Goal: Task Accomplishment & Management: Manage account settings

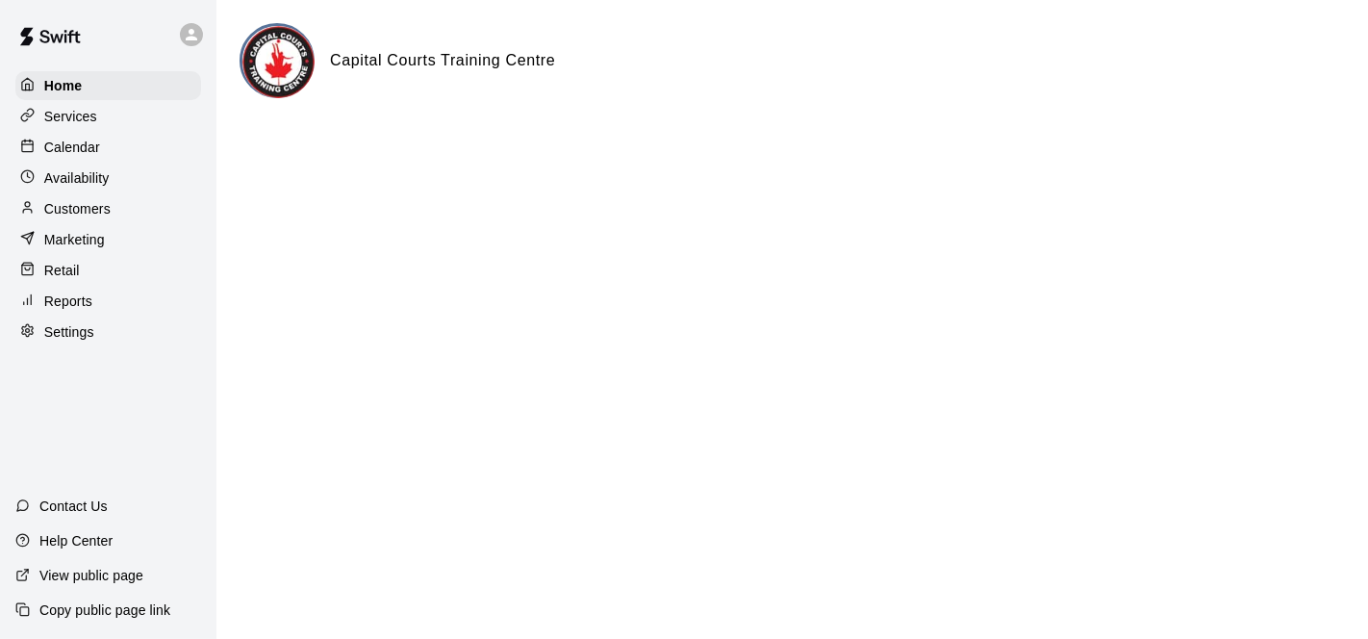
click at [88, 149] on p "Calendar" at bounding box center [72, 147] width 56 height 19
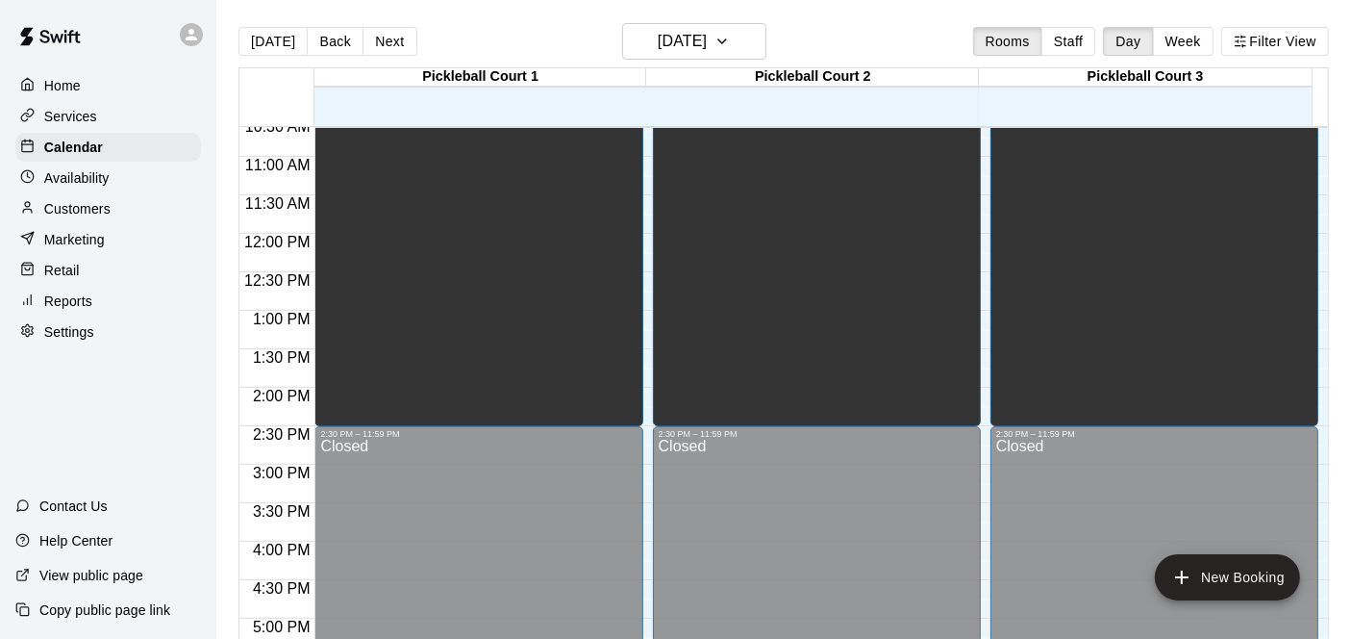
scroll to position [811, 0]
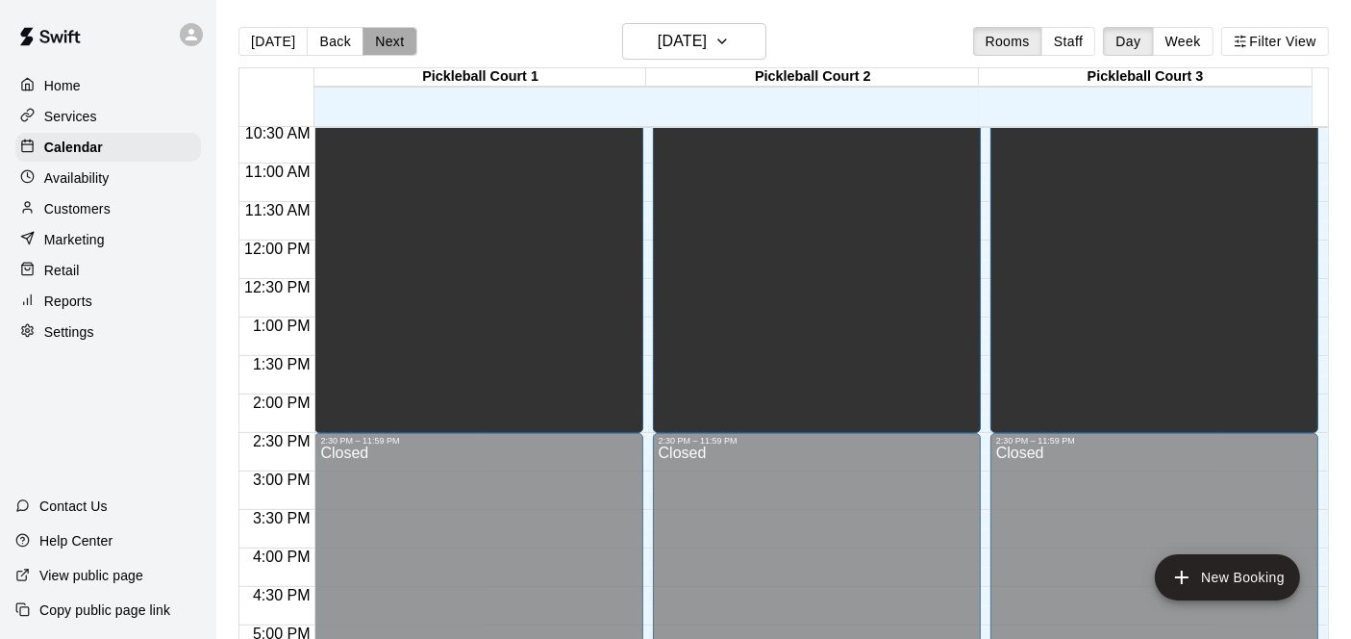
click at [382, 44] on button "Next" at bounding box center [390, 41] width 54 height 29
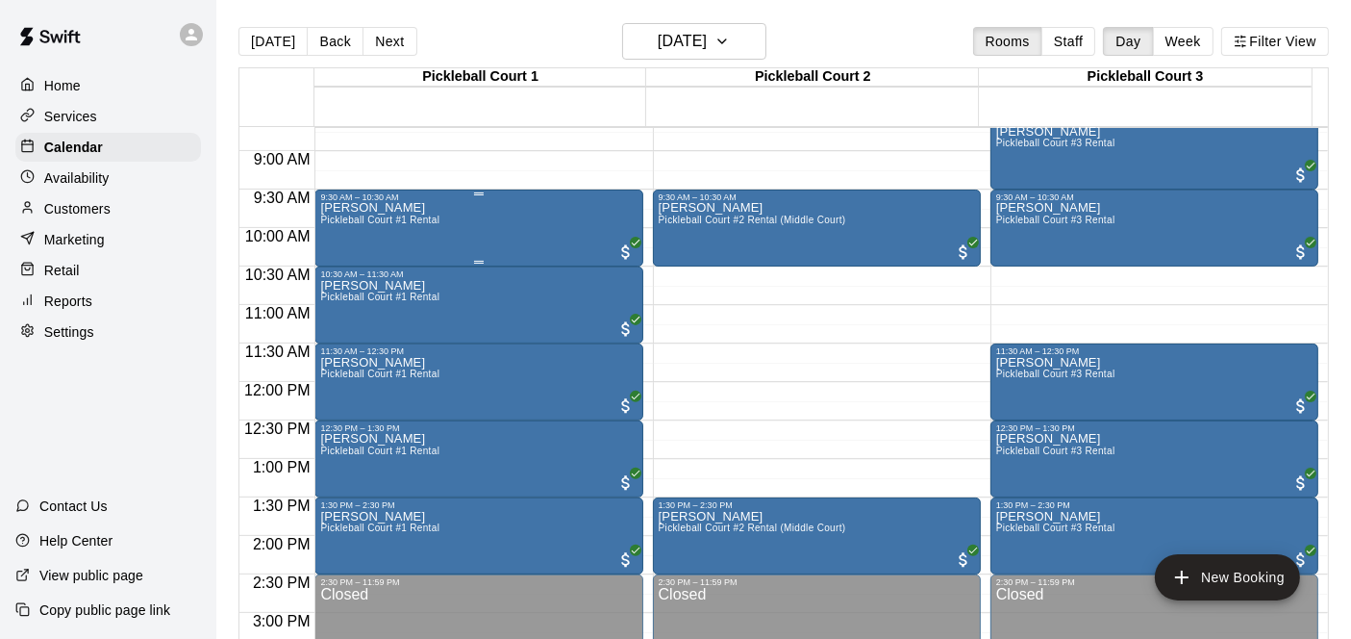
scroll to position [670, 0]
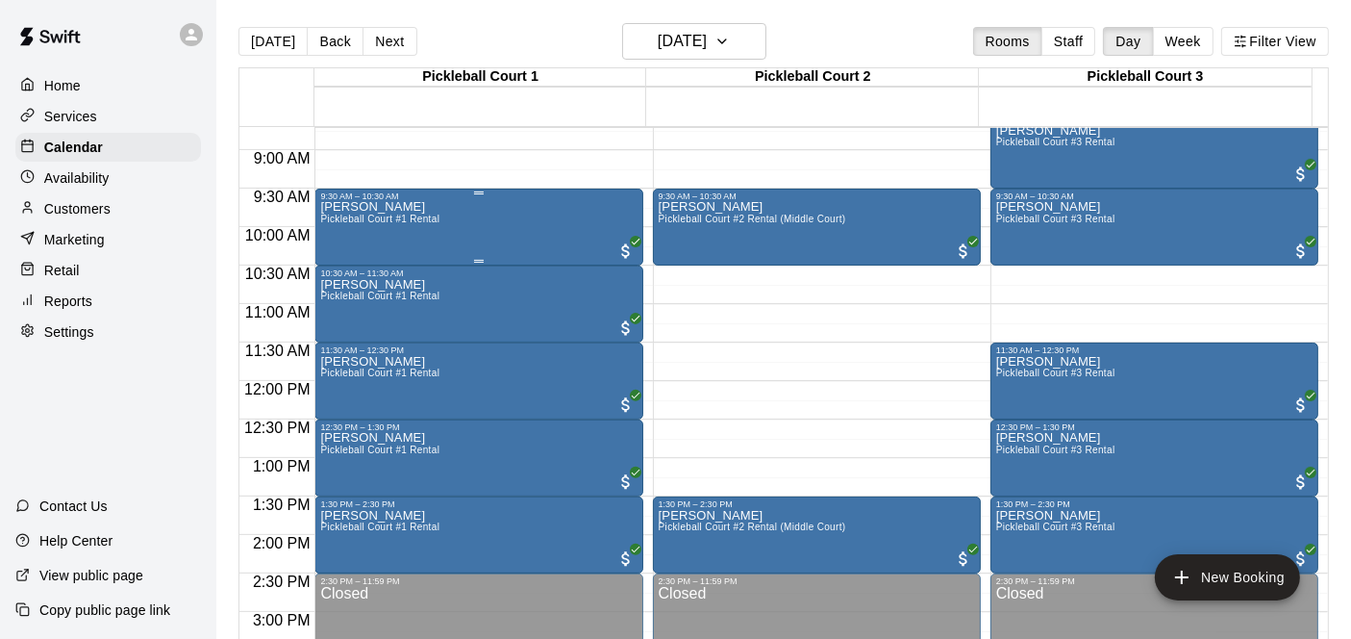
click at [540, 223] on div "[PERSON_NAME] Pickleball Court #1 Rental" at bounding box center [478, 520] width 316 height 639
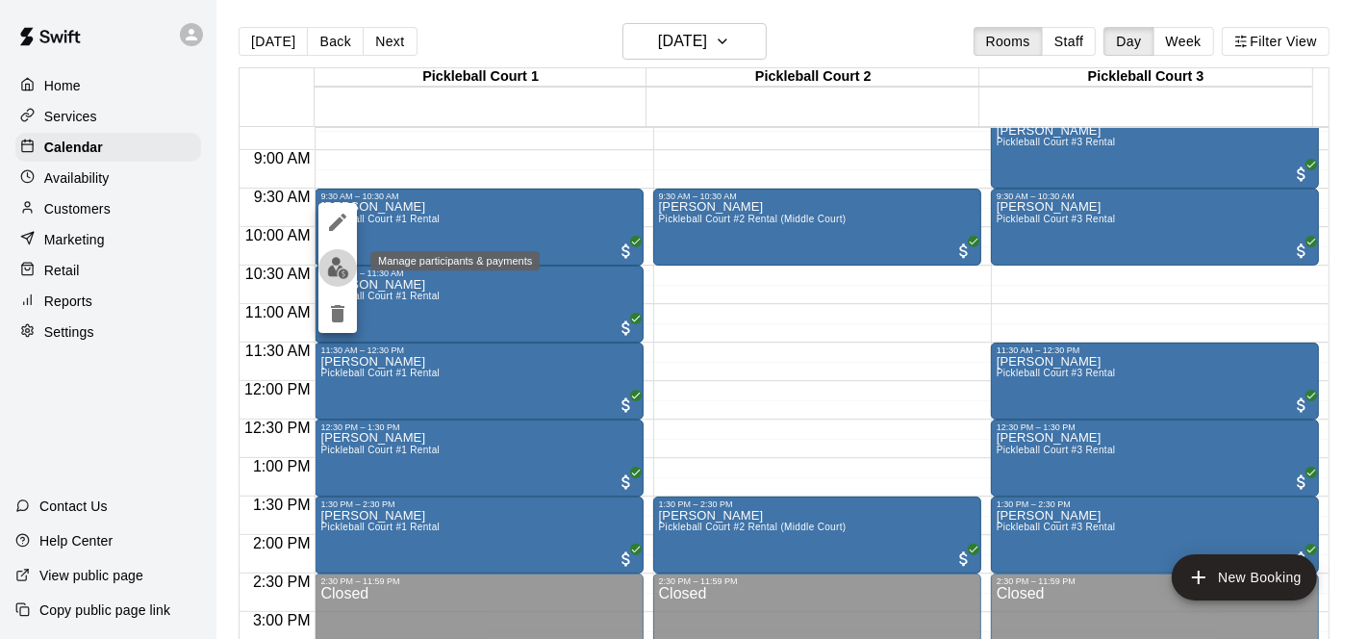
click at [332, 265] on img "edit" at bounding box center [338, 268] width 22 height 22
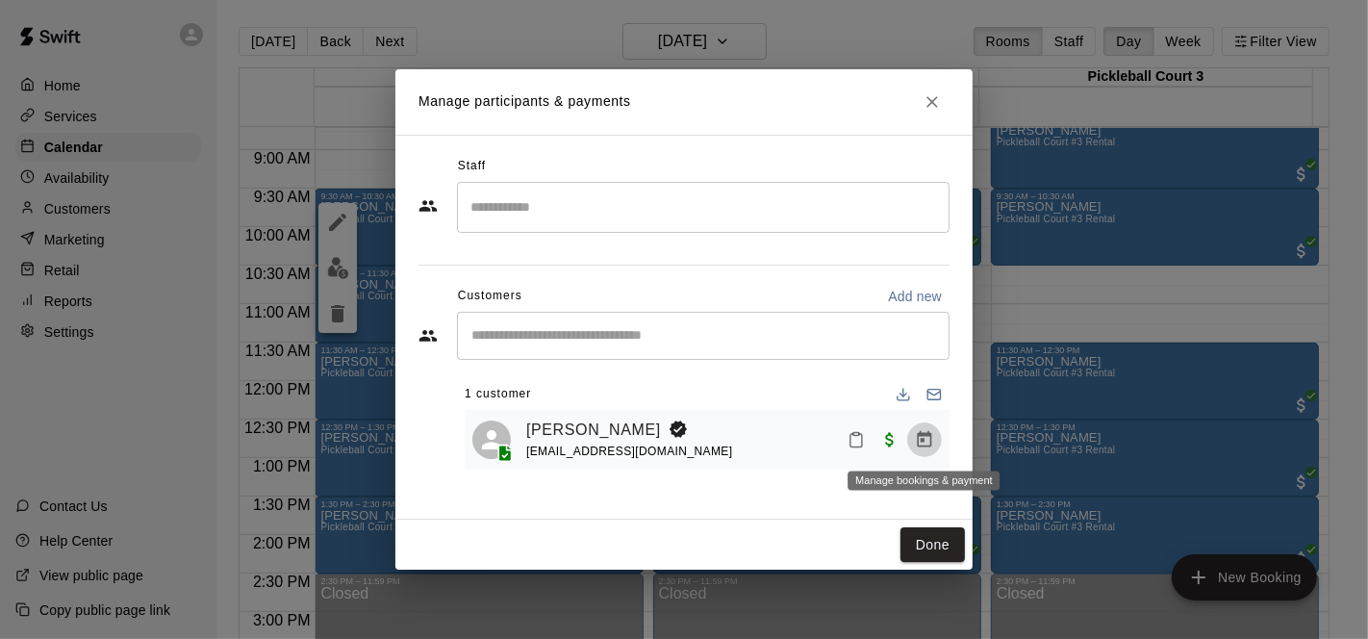
click at [923, 434] on icon "Manage bookings & payment" at bounding box center [924, 439] width 14 height 16
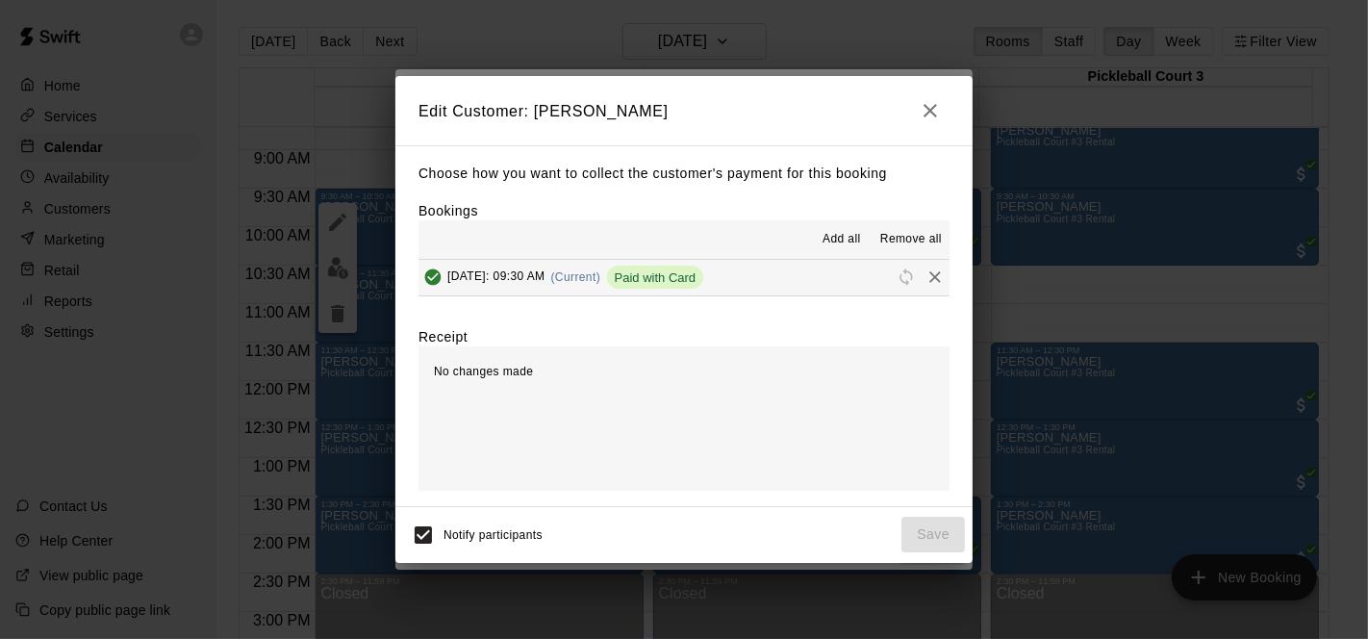
click at [927, 240] on span "Remove all" at bounding box center [911, 239] width 62 height 19
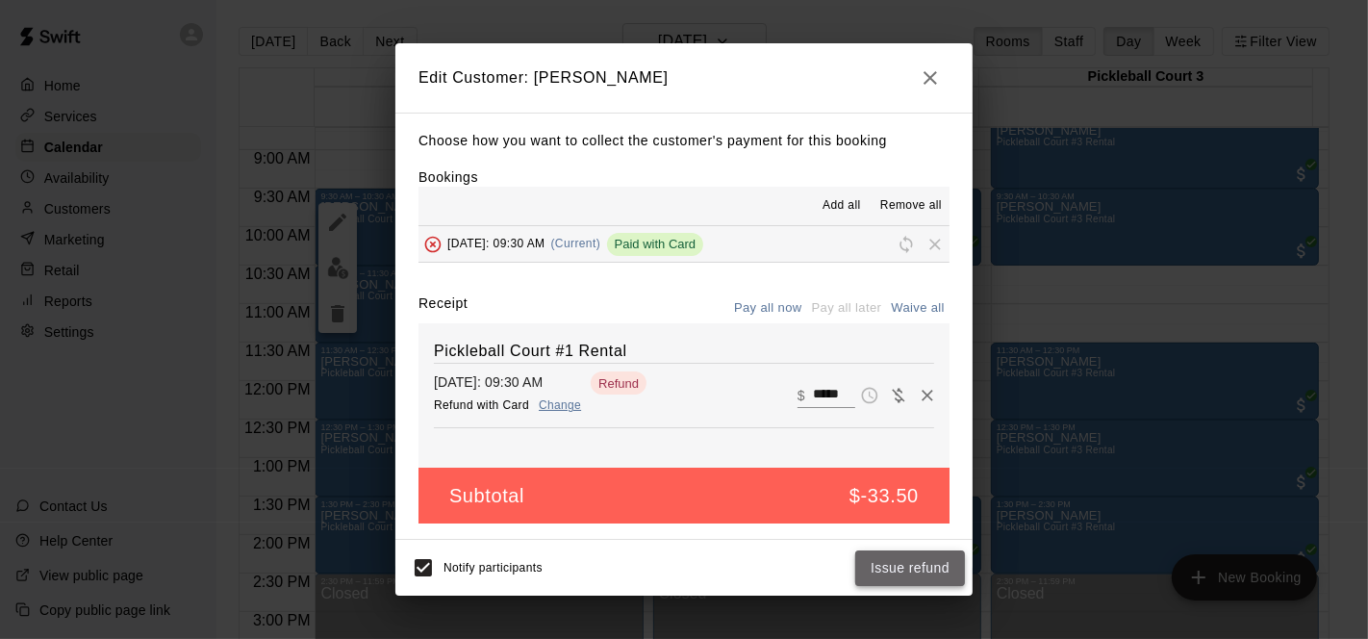
click at [902, 570] on button "Issue refund" at bounding box center [910, 568] width 110 height 36
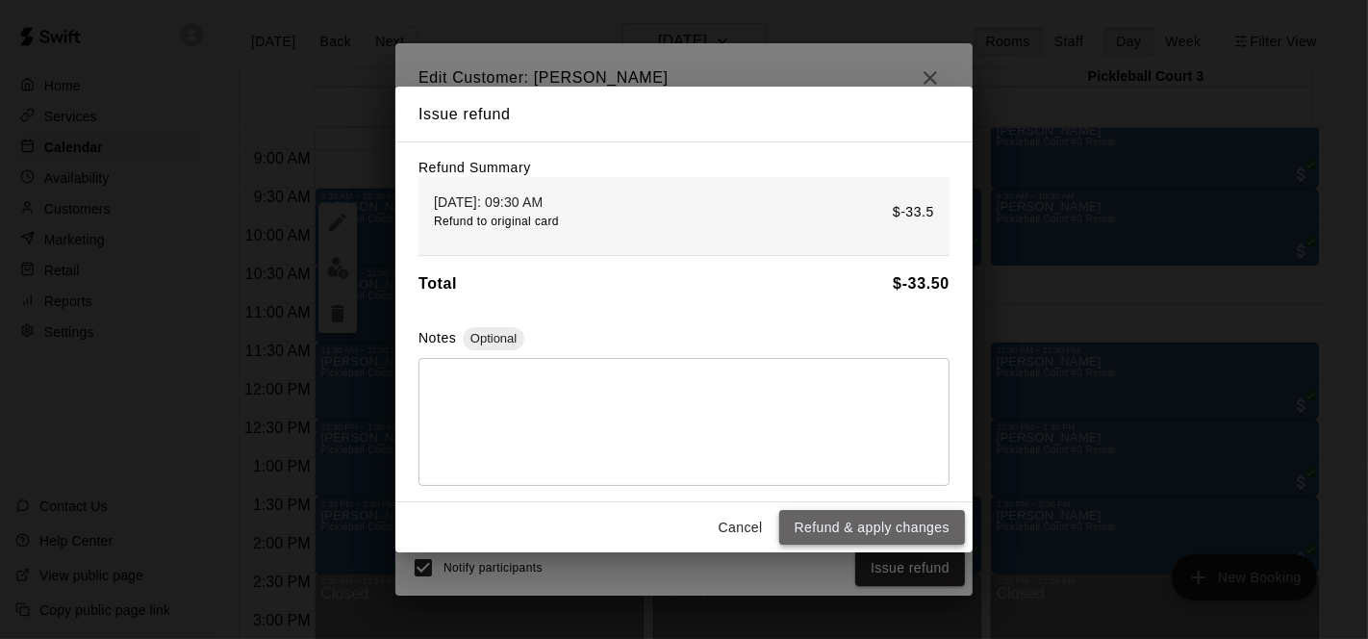
click at [892, 529] on button "Refund & apply changes" at bounding box center [872, 528] width 186 height 36
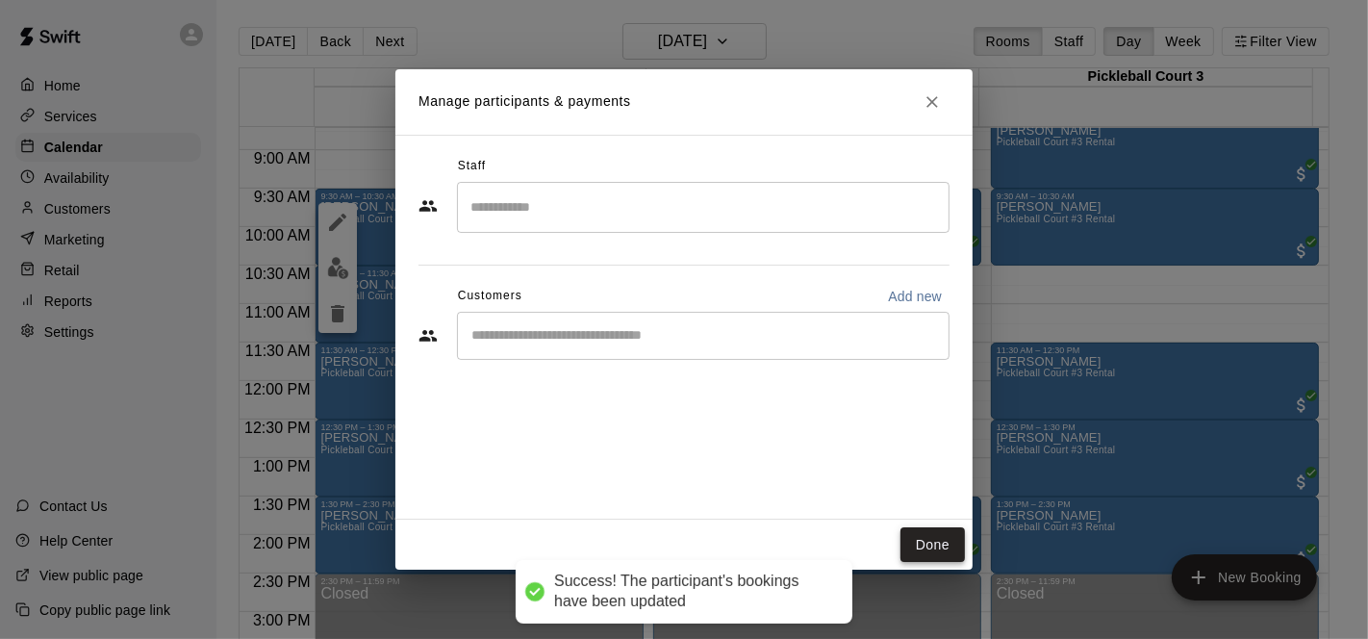
click at [937, 547] on button "Done" at bounding box center [932, 545] width 64 height 36
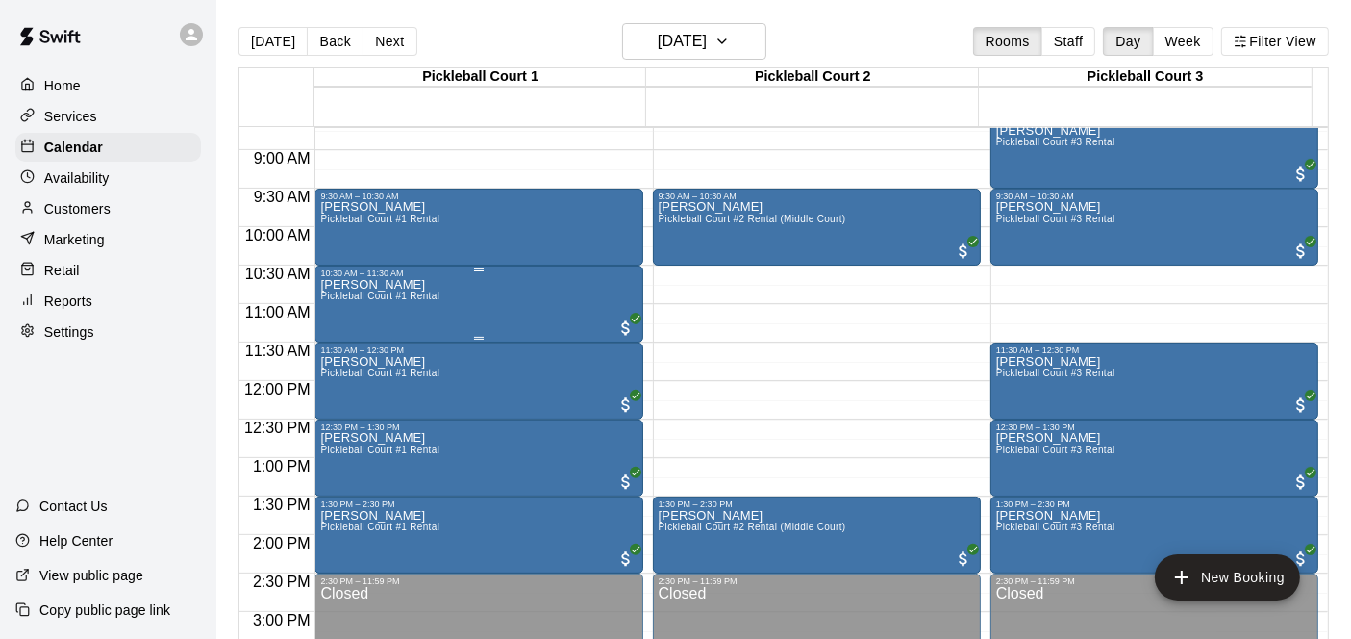
click at [539, 300] on div "[PERSON_NAME] Pickleball Court #1 Rental" at bounding box center [478, 597] width 316 height 639
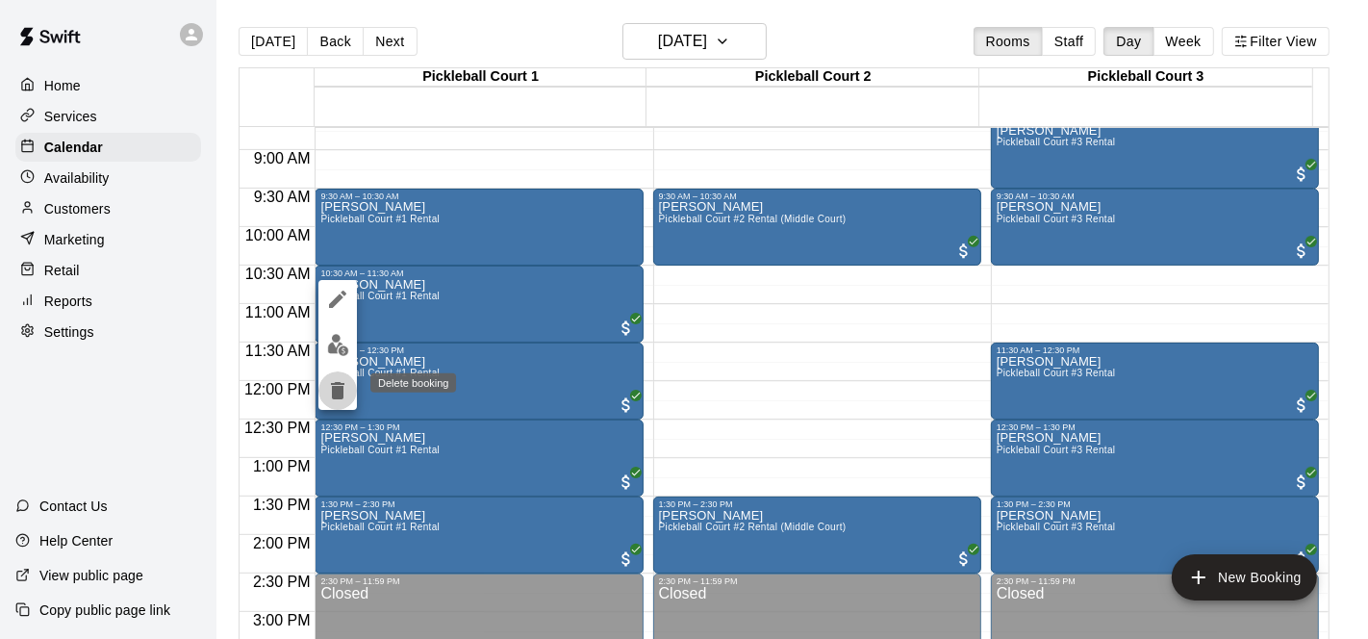
click at [332, 391] on icon "delete" at bounding box center [337, 390] width 13 height 17
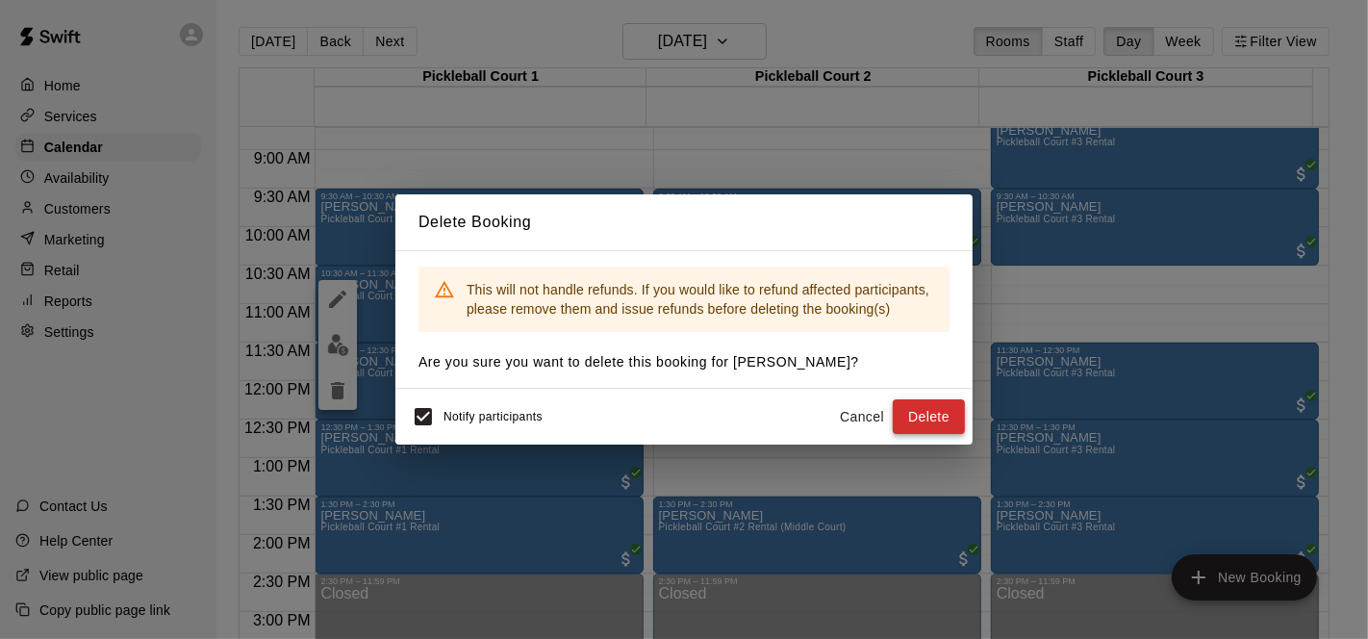
click at [929, 429] on button "Delete" at bounding box center [928, 417] width 72 height 36
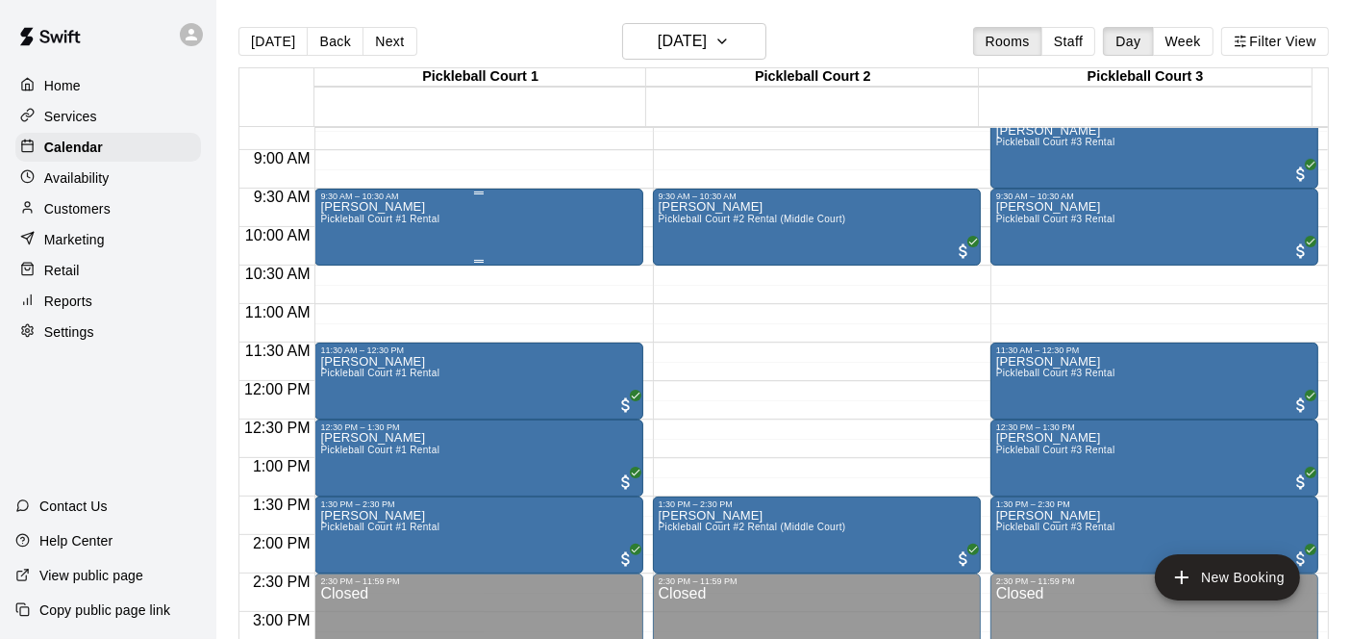
click at [570, 237] on div "[PERSON_NAME] Pickleball Court #1 Rental" at bounding box center [478, 520] width 316 height 639
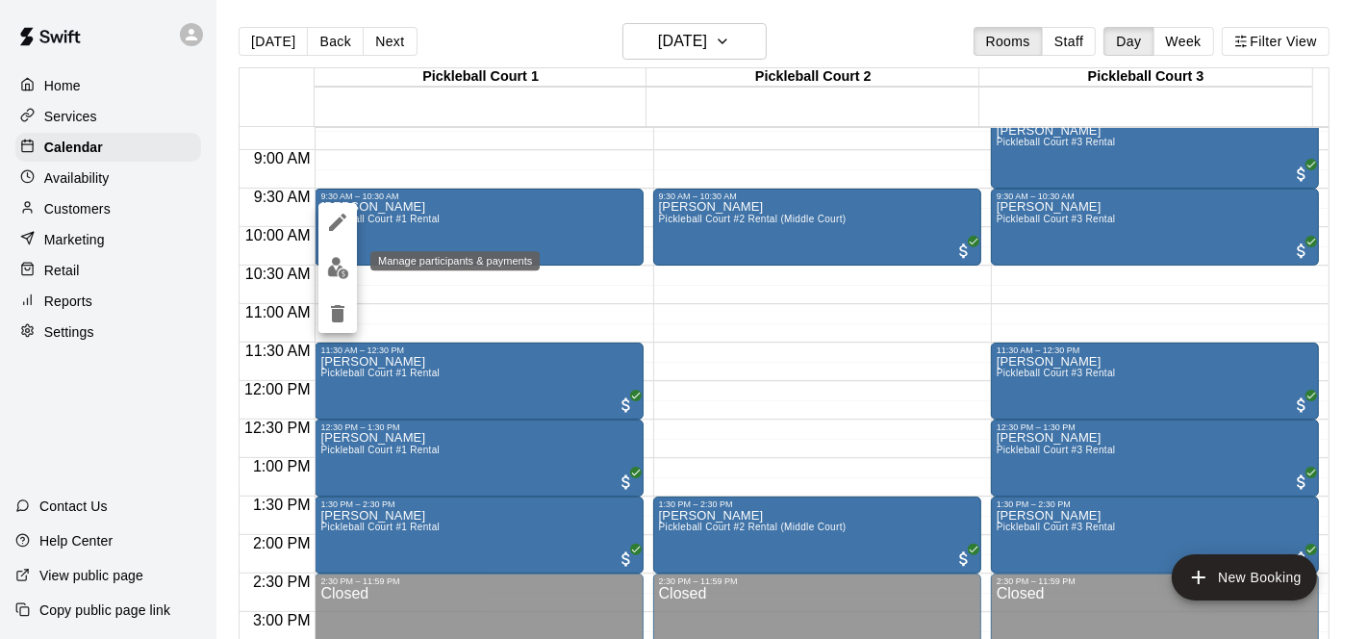
click at [343, 264] on img "edit" at bounding box center [338, 268] width 22 height 22
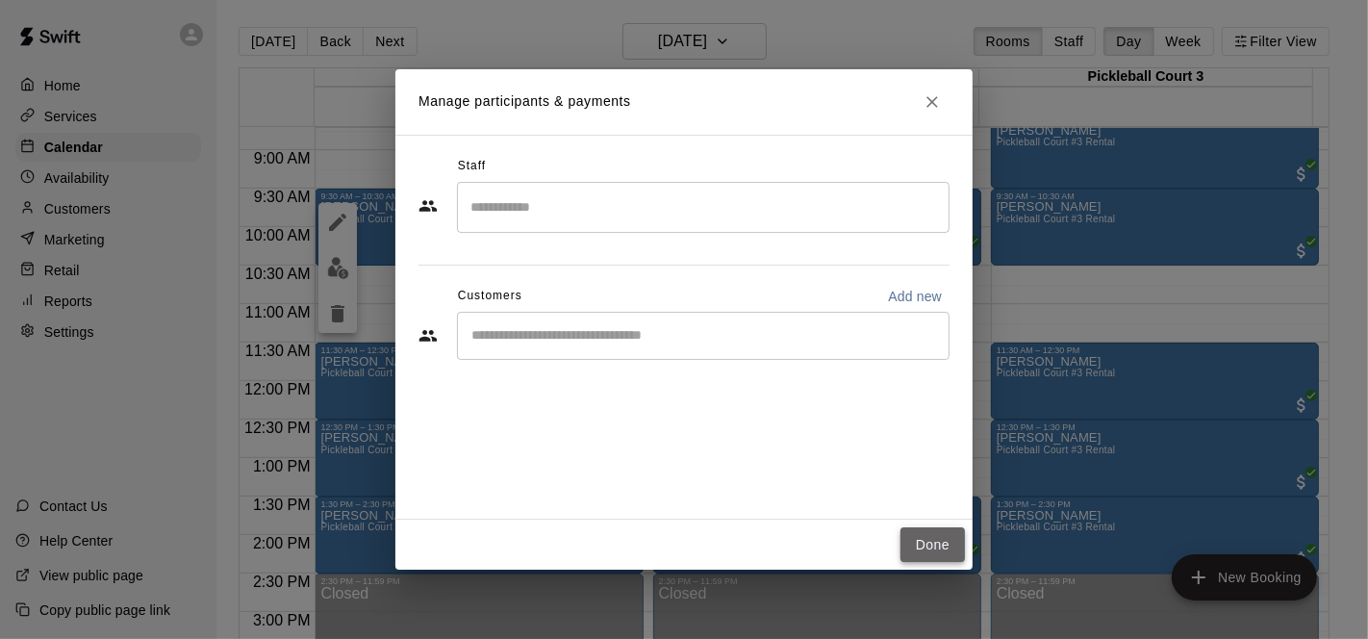
click at [923, 542] on button "Done" at bounding box center [932, 545] width 64 height 36
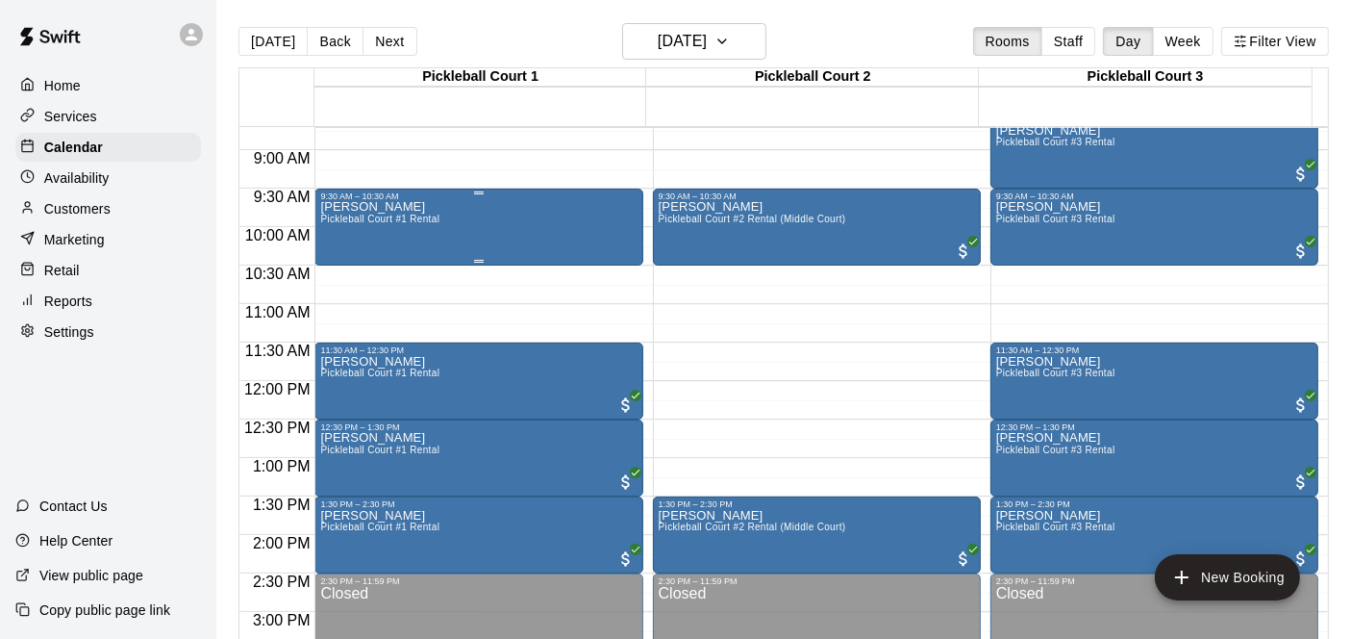
click at [504, 231] on div "[PERSON_NAME] Pickleball Court #1 Rental" at bounding box center [478, 520] width 316 height 639
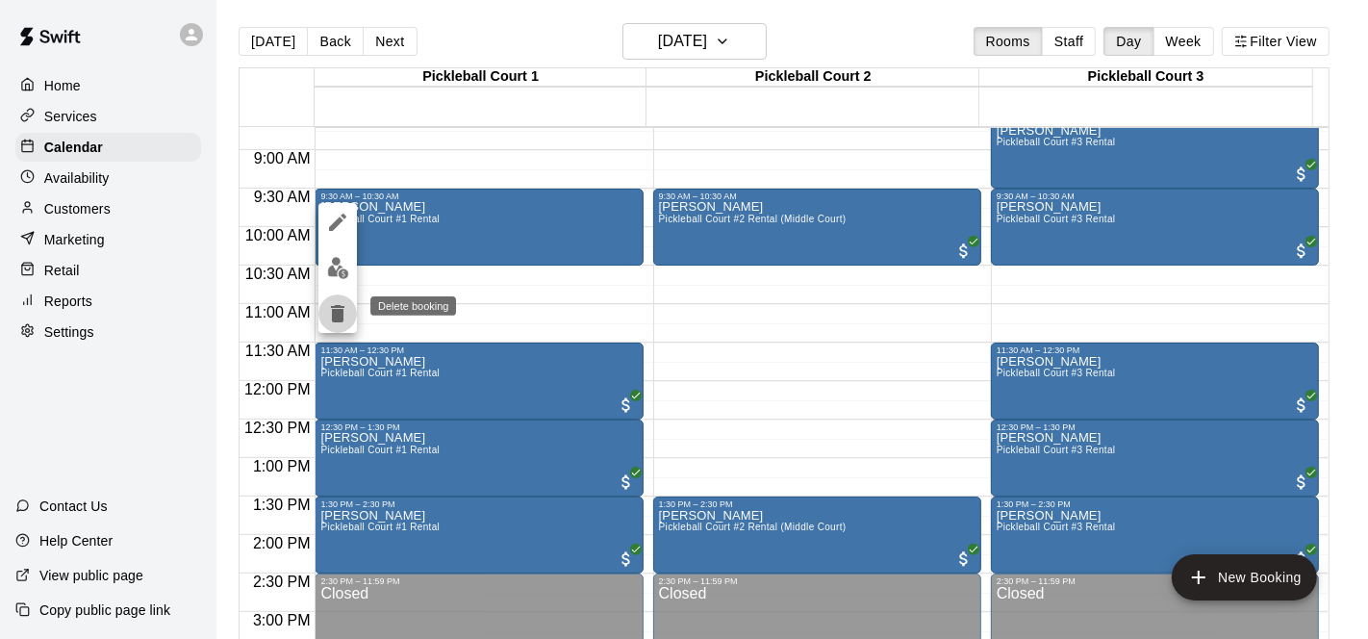
click at [343, 314] on icon "delete" at bounding box center [337, 313] width 23 height 23
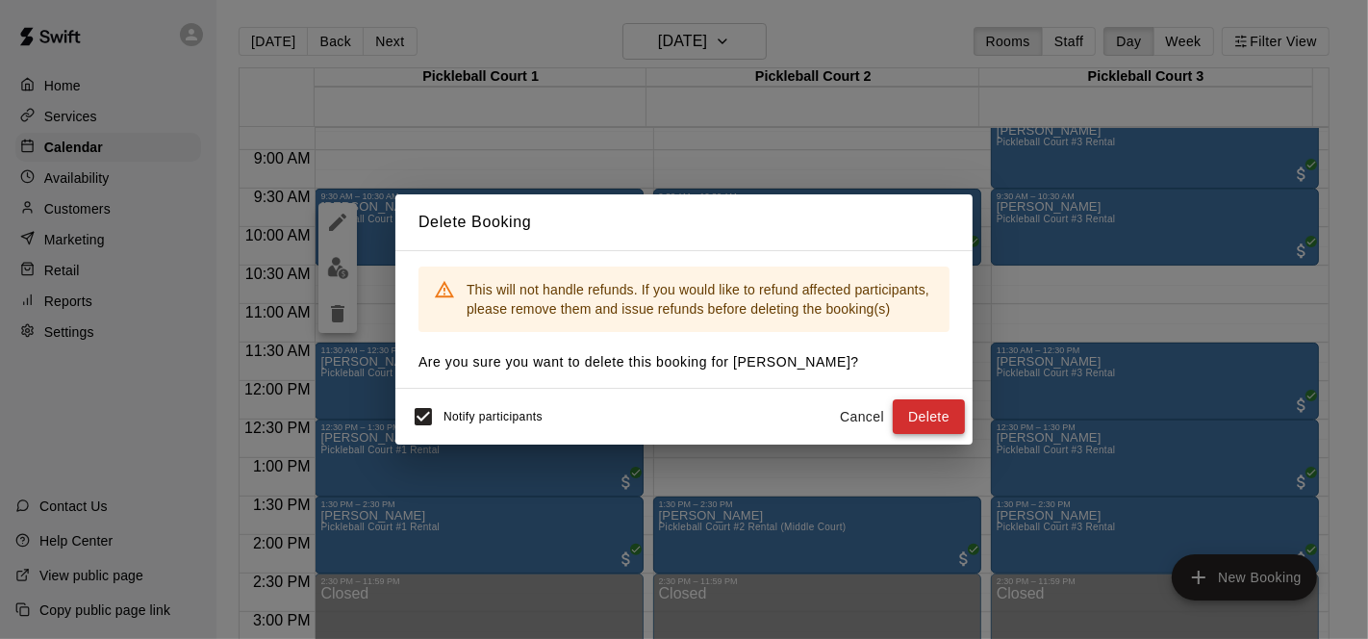
click at [930, 416] on button "Delete" at bounding box center [928, 417] width 72 height 36
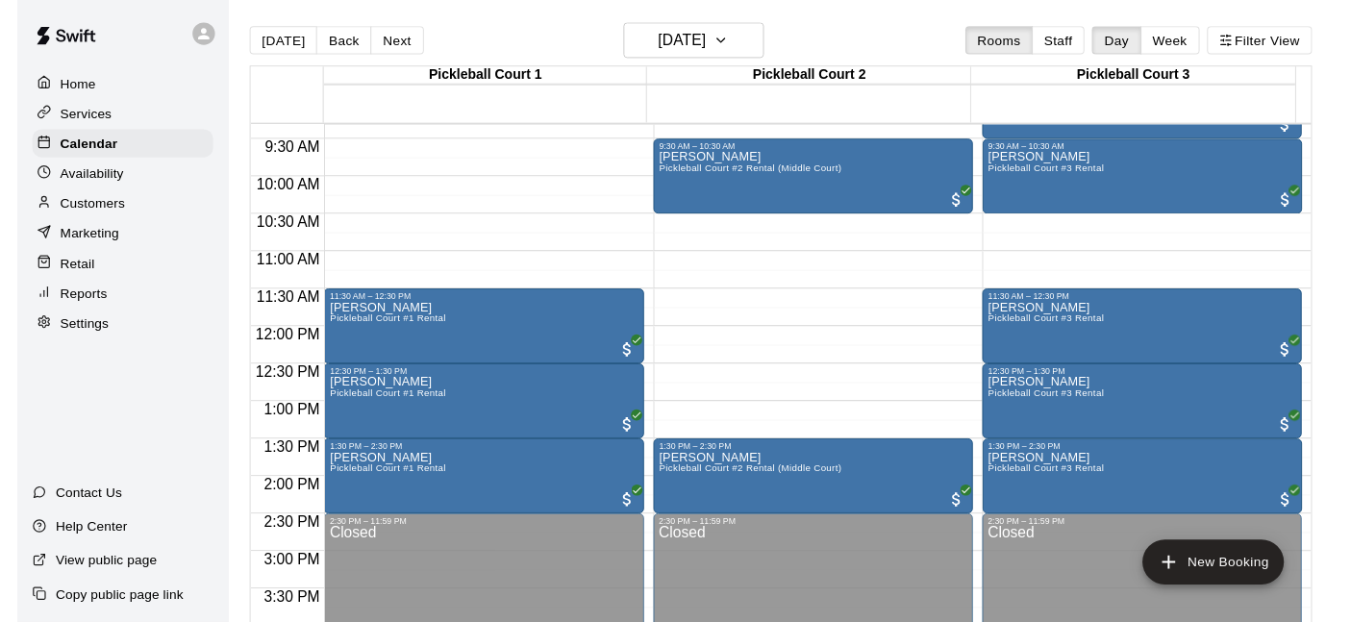
scroll to position [719, 0]
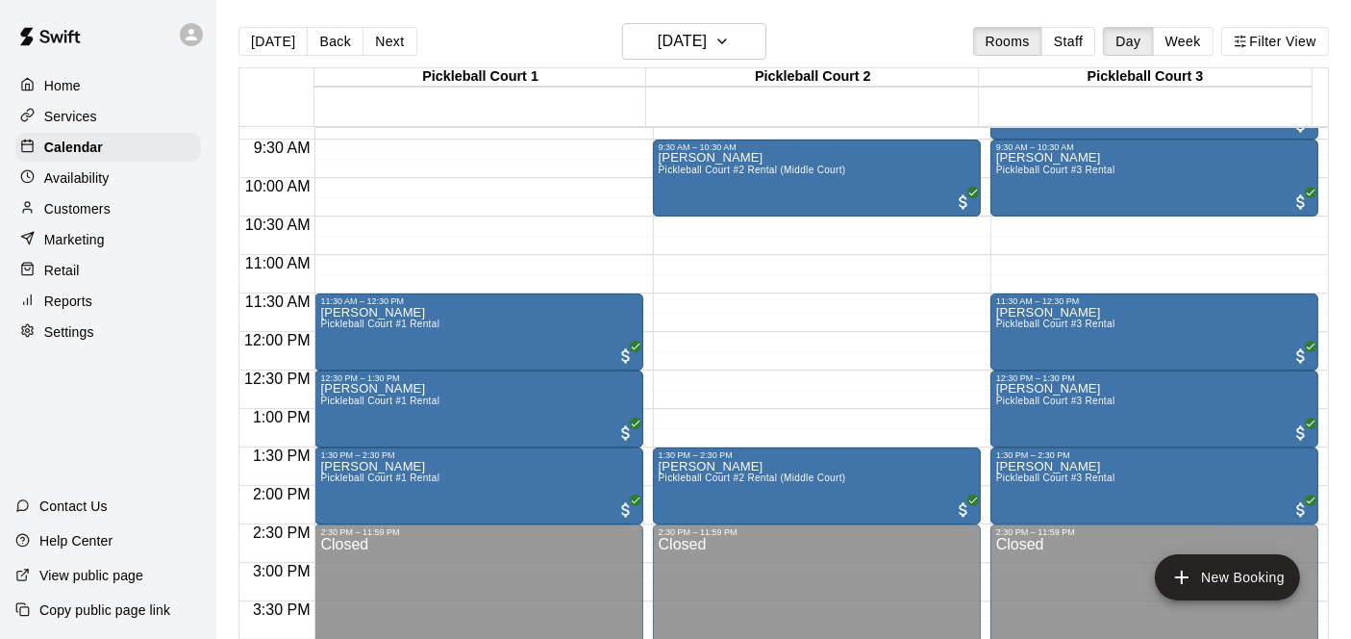
click at [84, 214] on p "Customers" at bounding box center [77, 208] width 66 height 19
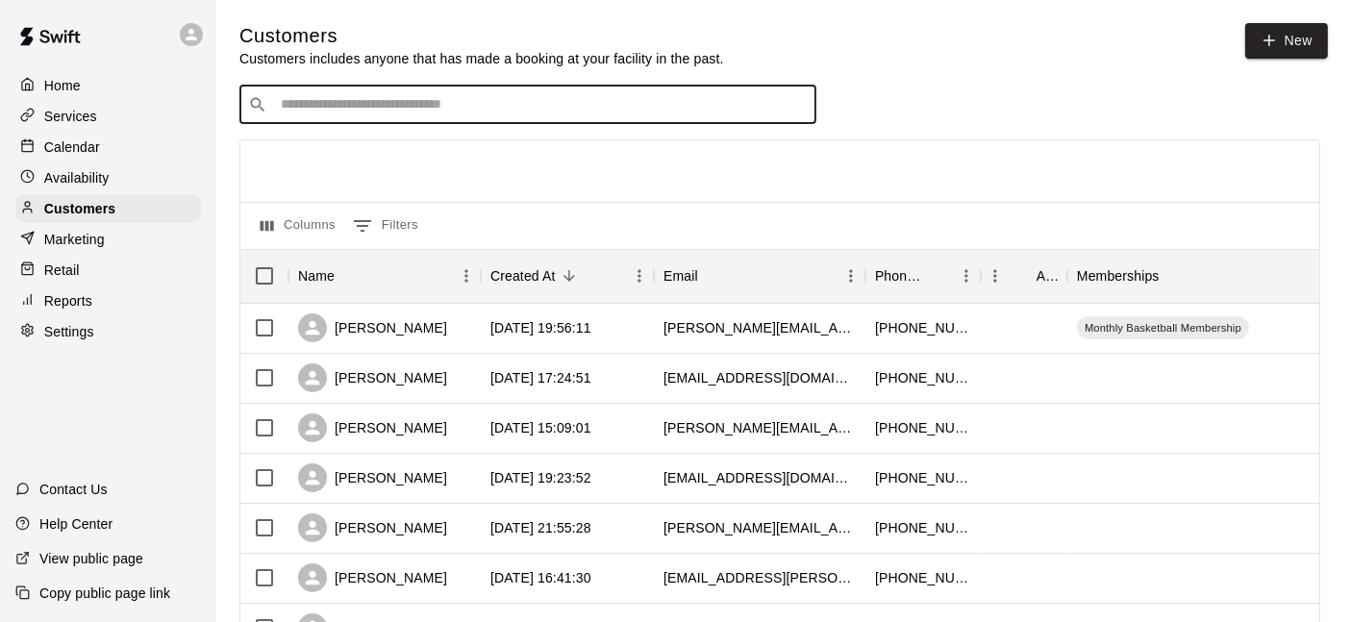
click at [357, 106] on input "Search customers by name or email" at bounding box center [541, 104] width 533 height 19
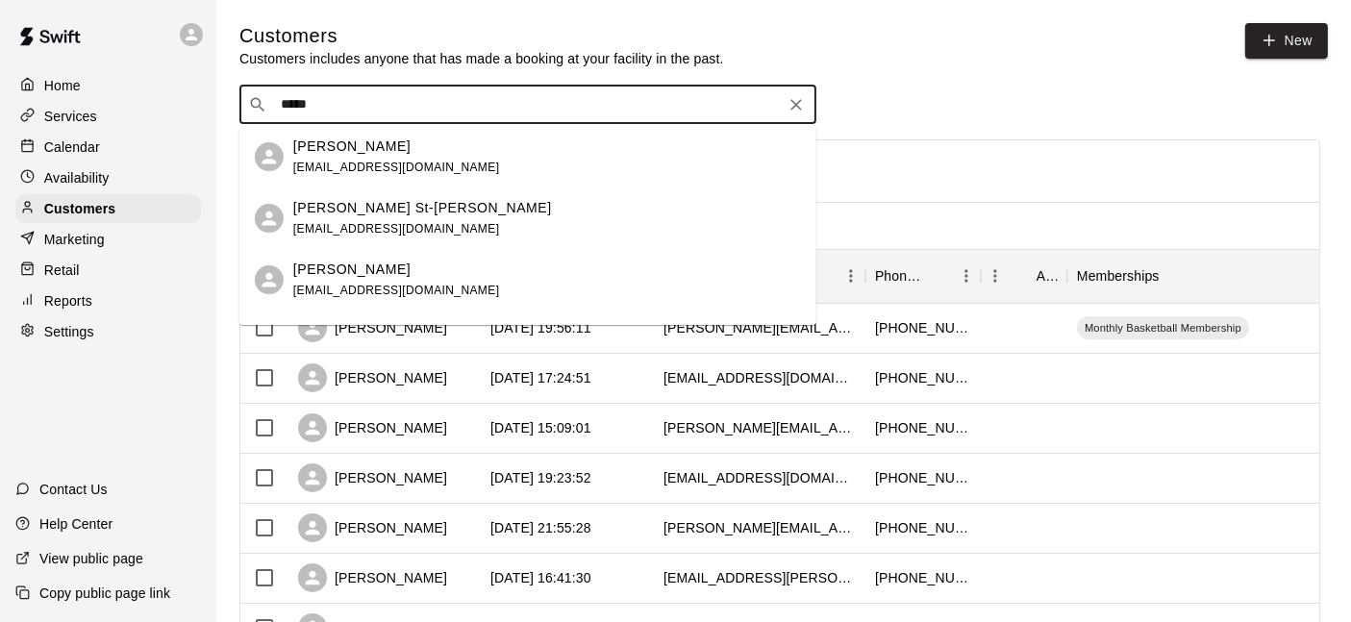
type input "******"
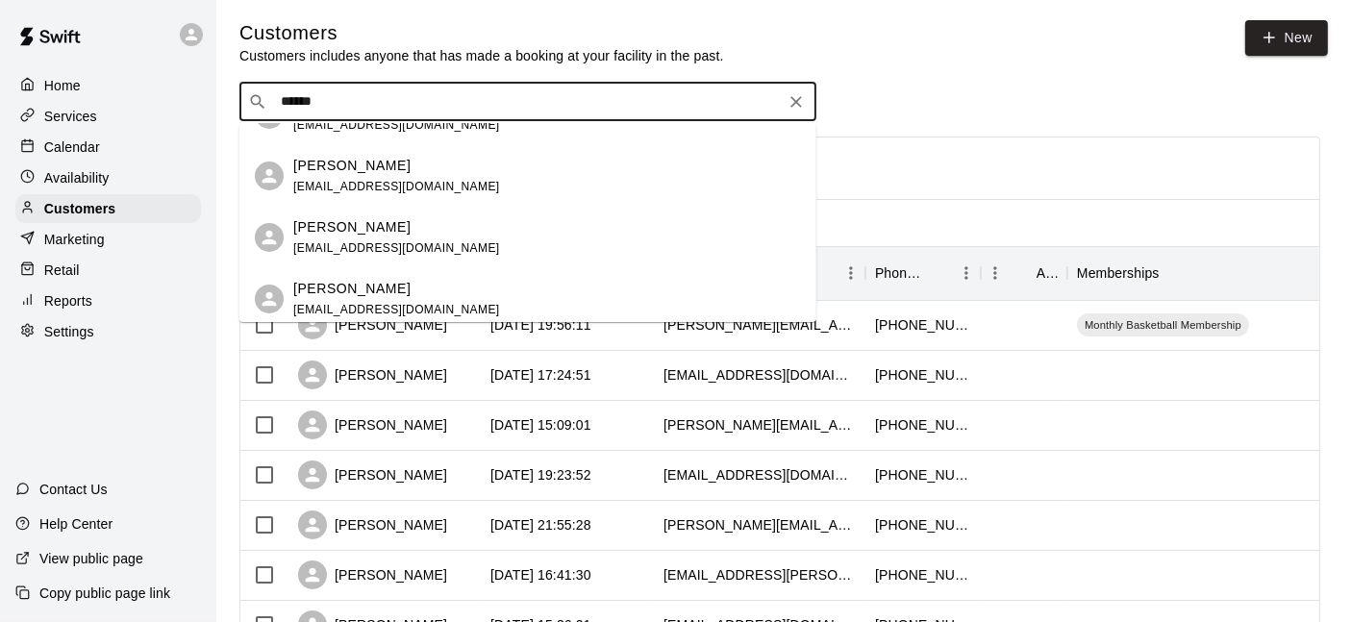
scroll to position [41, 0]
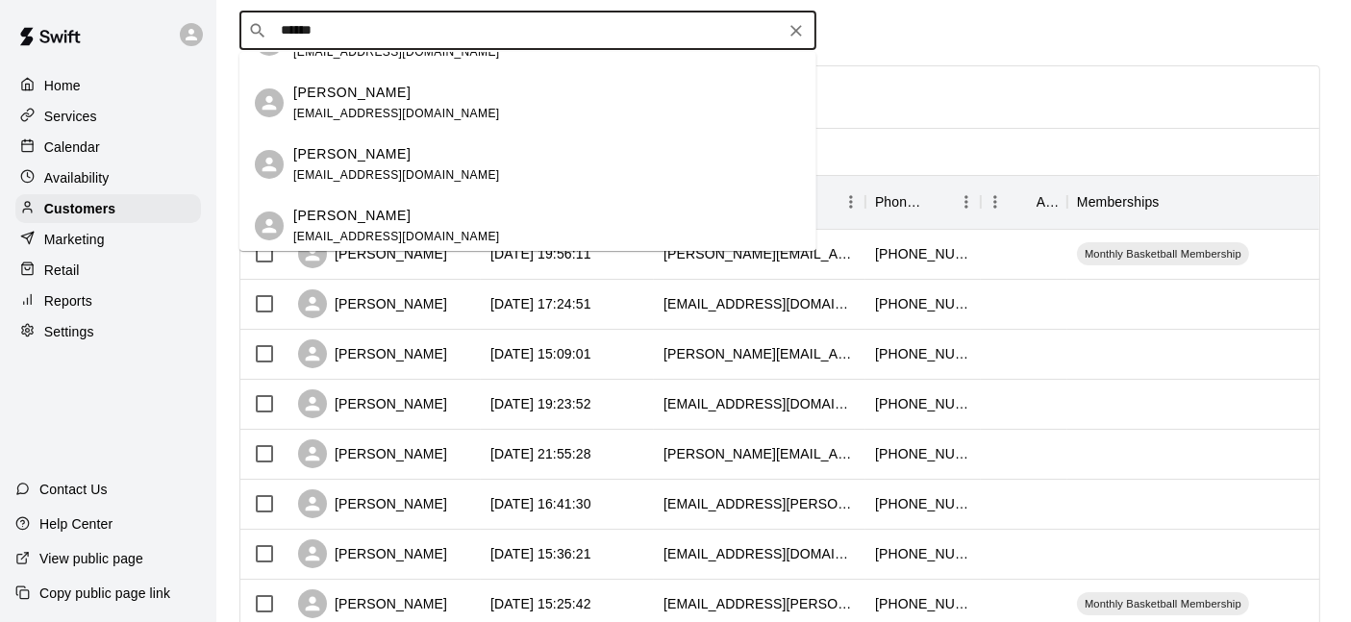
click at [387, 212] on div "[PERSON_NAME]" at bounding box center [396, 216] width 207 height 20
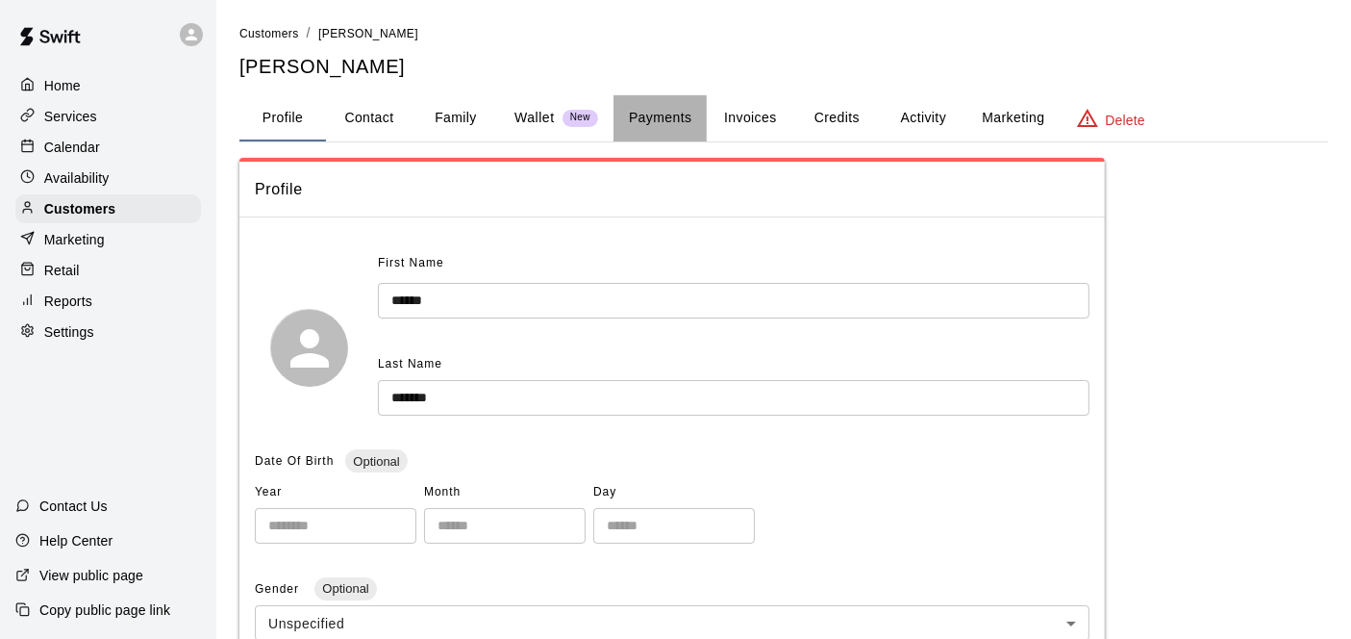
click at [673, 115] on button "Payments" at bounding box center [660, 118] width 93 height 46
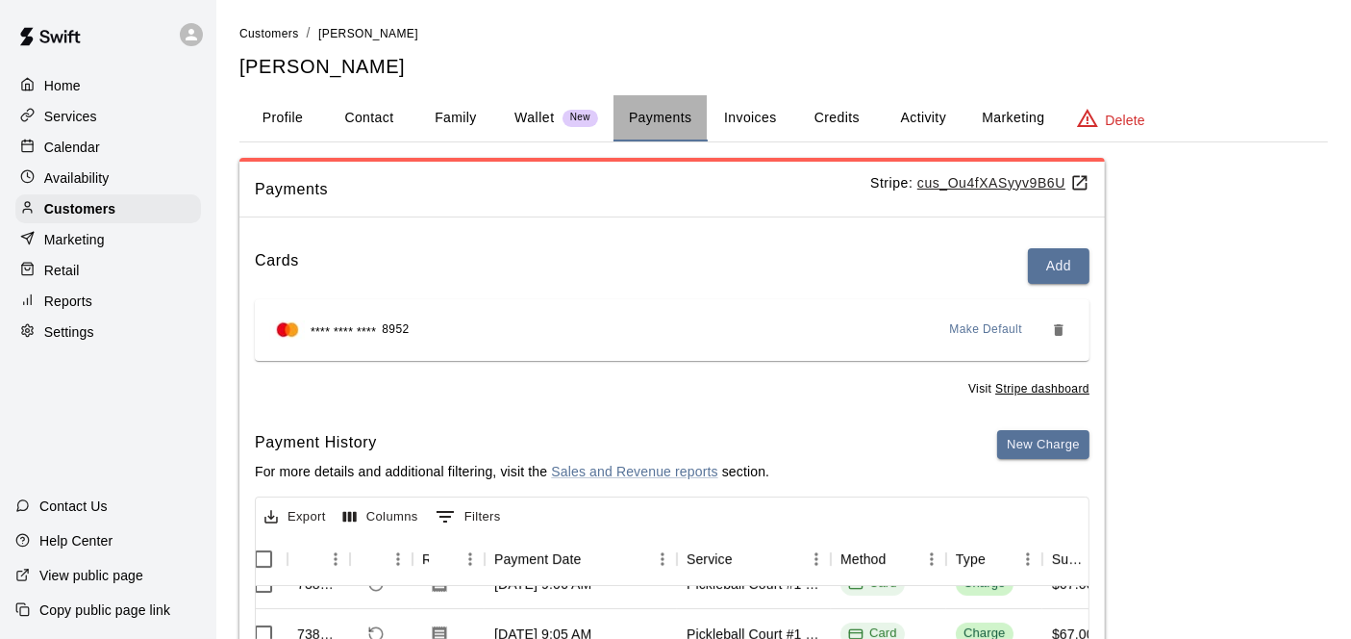
click at [689, 113] on button "Payments" at bounding box center [660, 118] width 93 height 46
click at [840, 113] on button "Credits" at bounding box center [836, 118] width 87 height 46
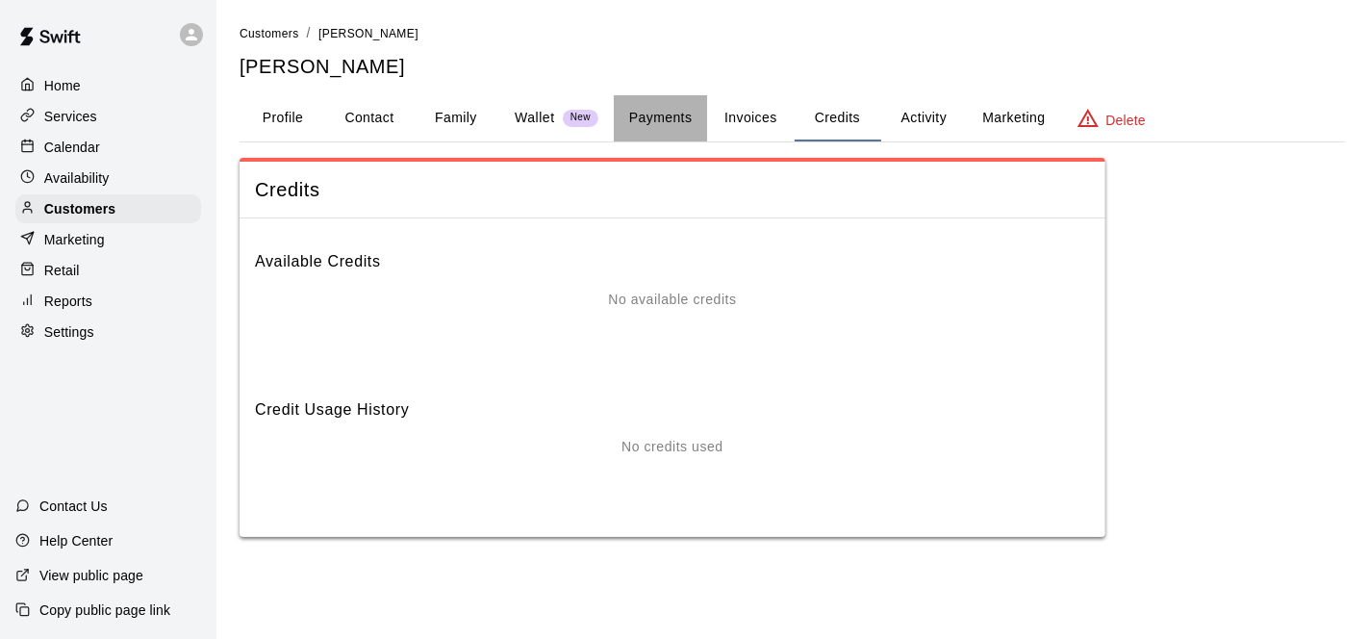
click at [654, 111] on button "Payments" at bounding box center [660, 118] width 93 height 46
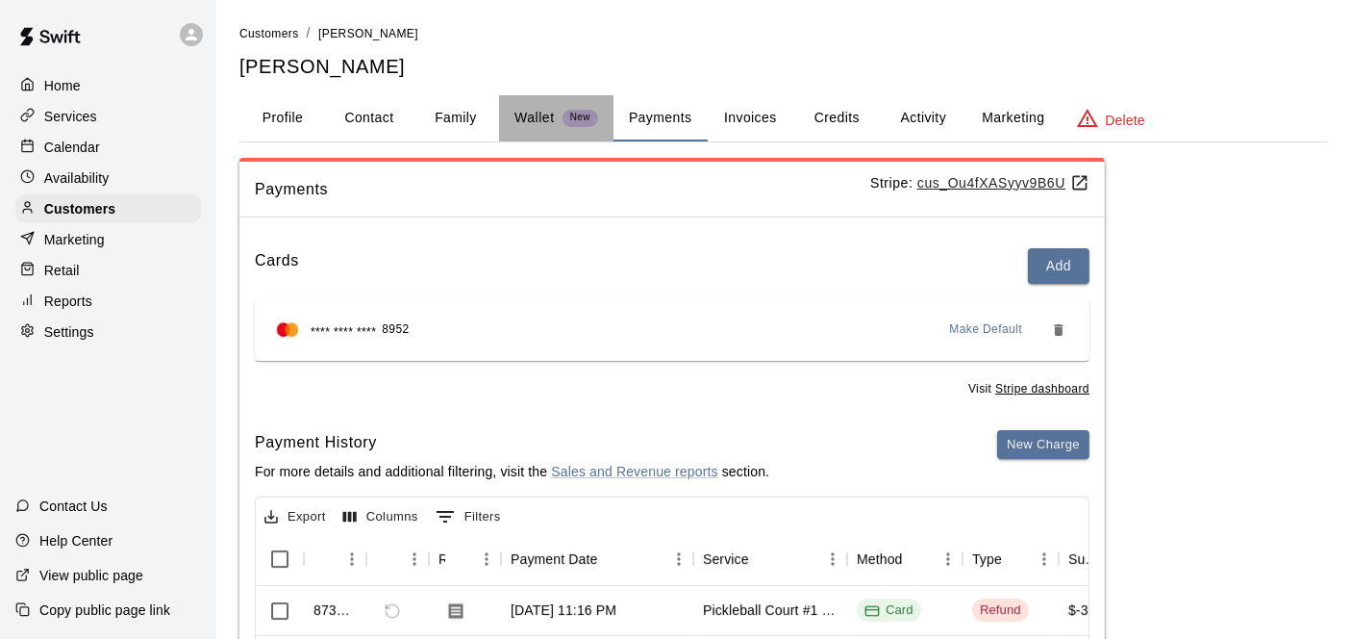
click at [541, 123] on p "Wallet" at bounding box center [535, 118] width 40 height 20
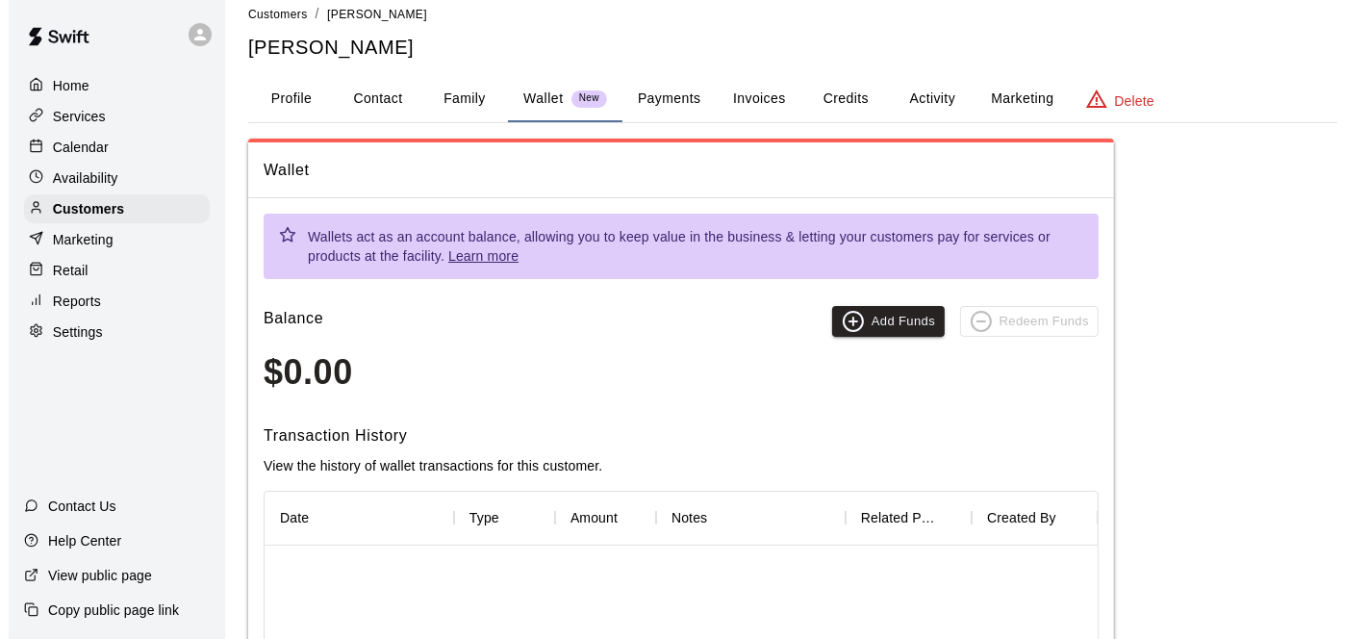
scroll to position [11, 0]
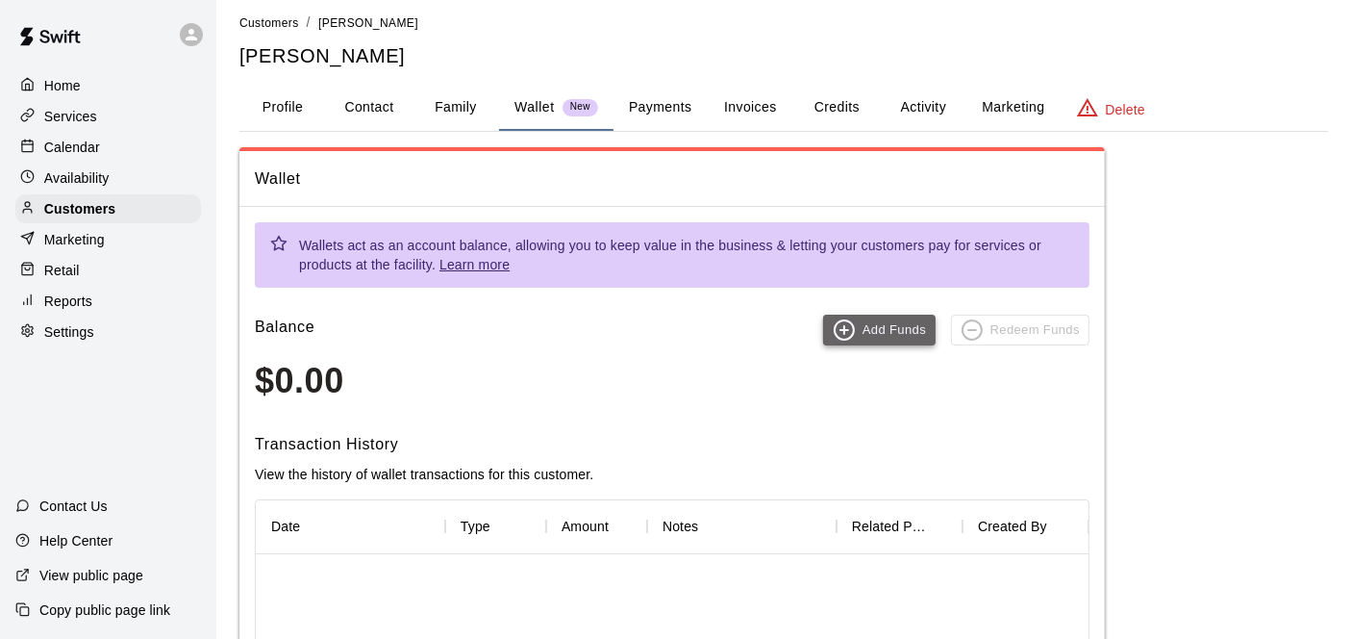
click at [853, 325] on icon "button" at bounding box center [844, 329] width 23 height 23
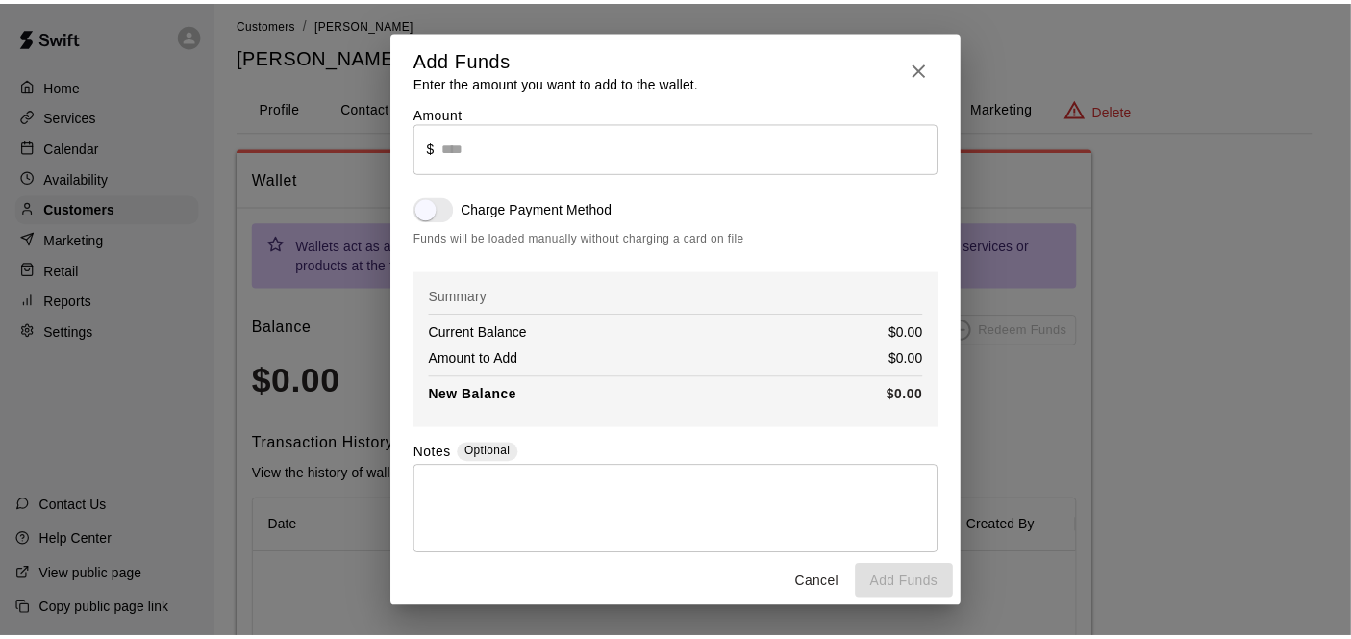
scroll to position [0, 0]
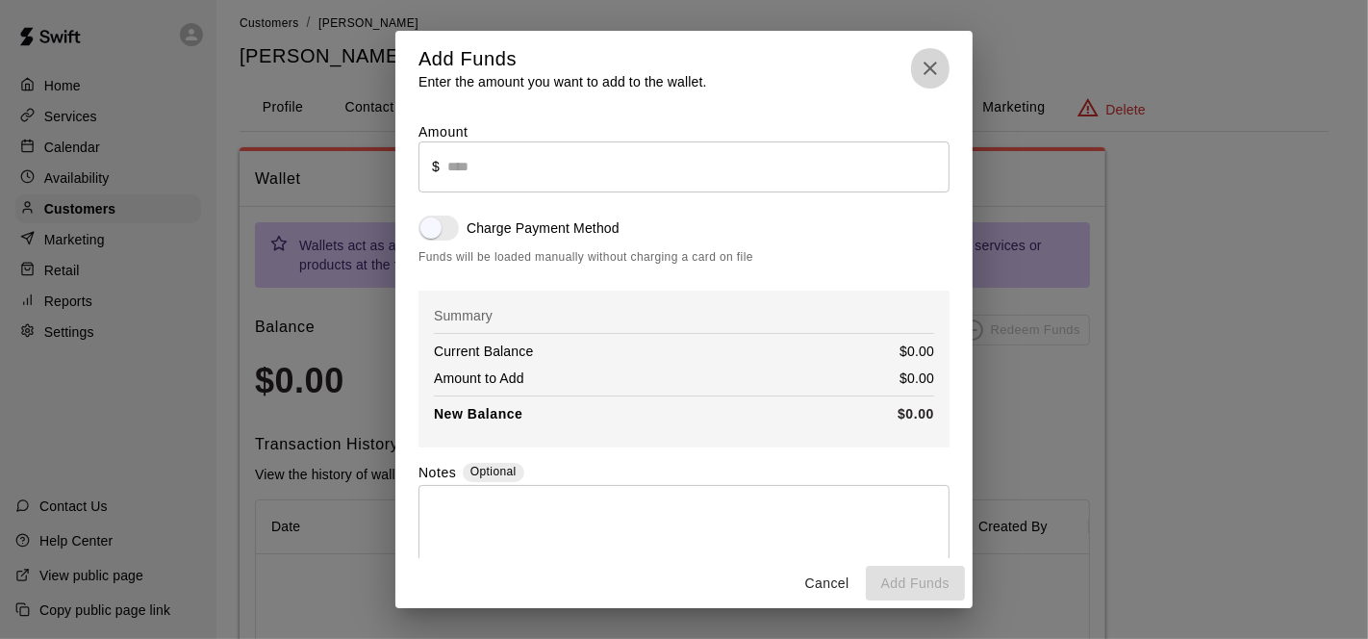
click at [928, 62] on icon "button" at bounding box center [929, 68] width 23 height 23
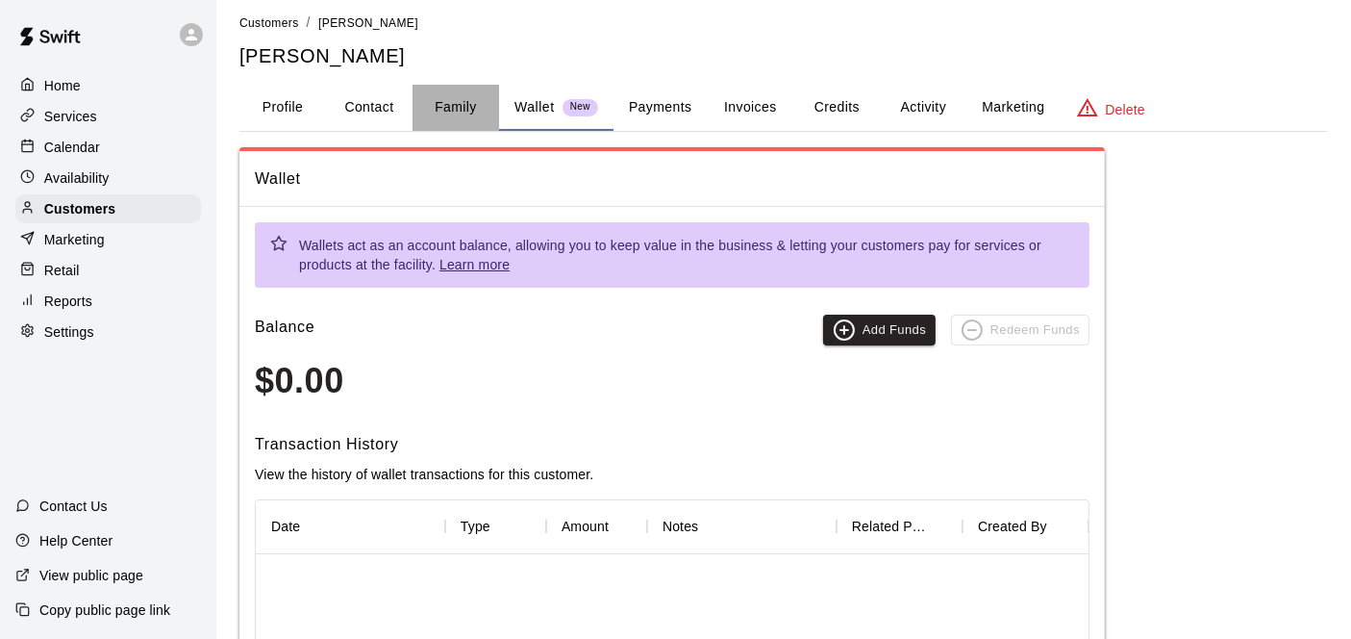
click at [463, 104] on button "Family" at bounding box center [456, 108] width 87 height 46
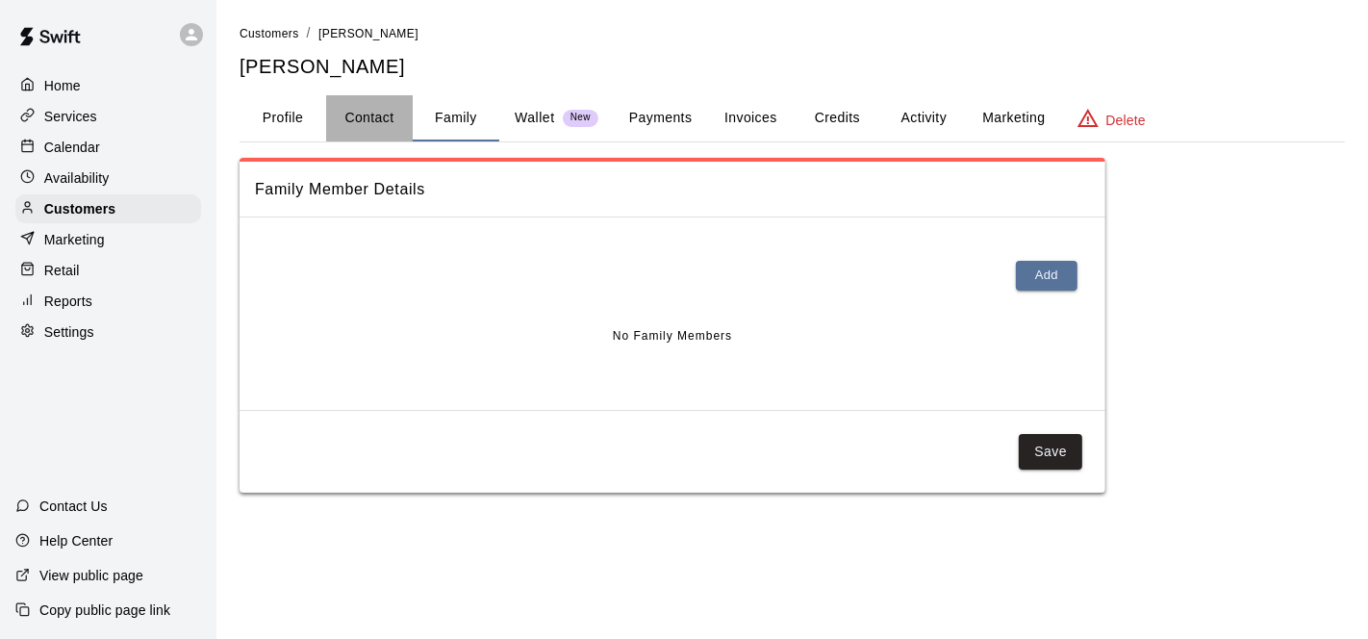
click at [383, 111] on button "Contact" at bounding box center [369, 118] width 87 height 46
select select "**"
